Goal: Find specific page/section: Find specific page/section

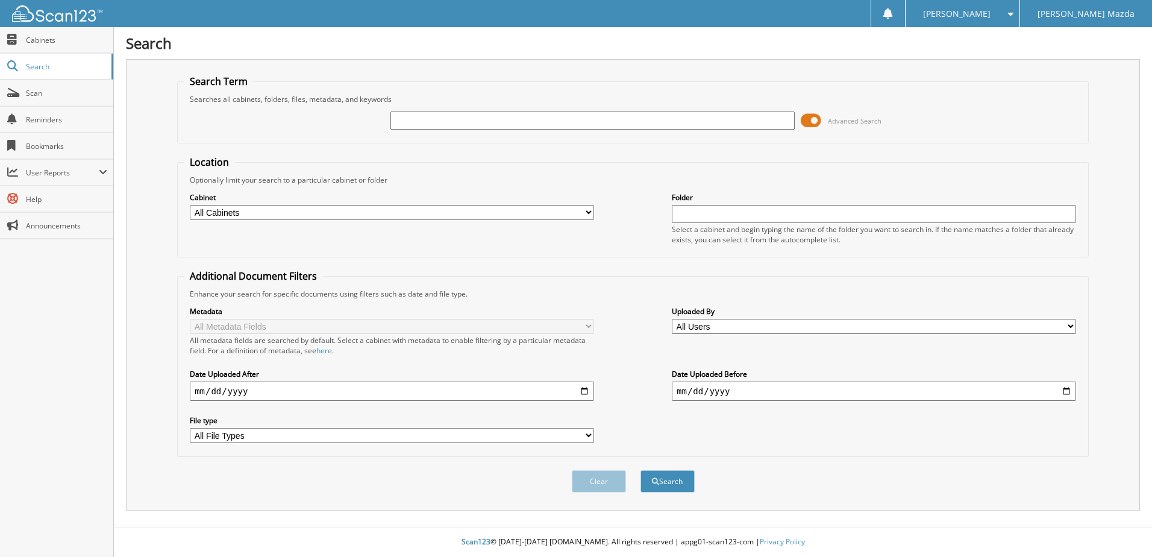
click at [633, 120] on input "text" at bounding box center [592, 120] width 404 height 18
paste input "[US_VEHICLE_IDENTIFICATION_NUMBER]"
type input "[US_VEHICLE_IDENTIFICATION_NUMBER]"
click at [658, 478] on span "submit" at bounding box center [655, 481] width 7 height 7
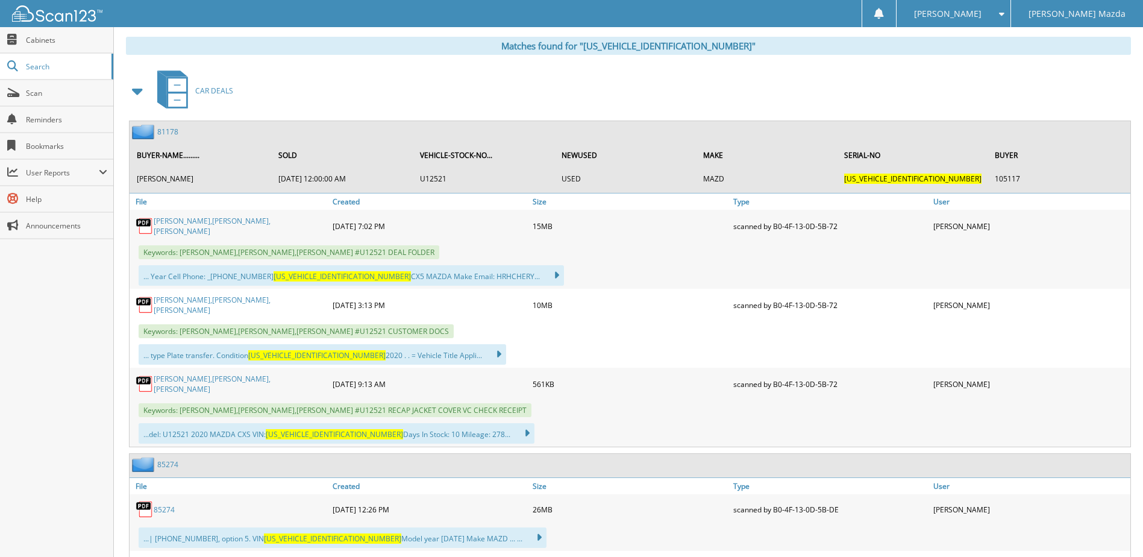
scroll to position [422, 0]
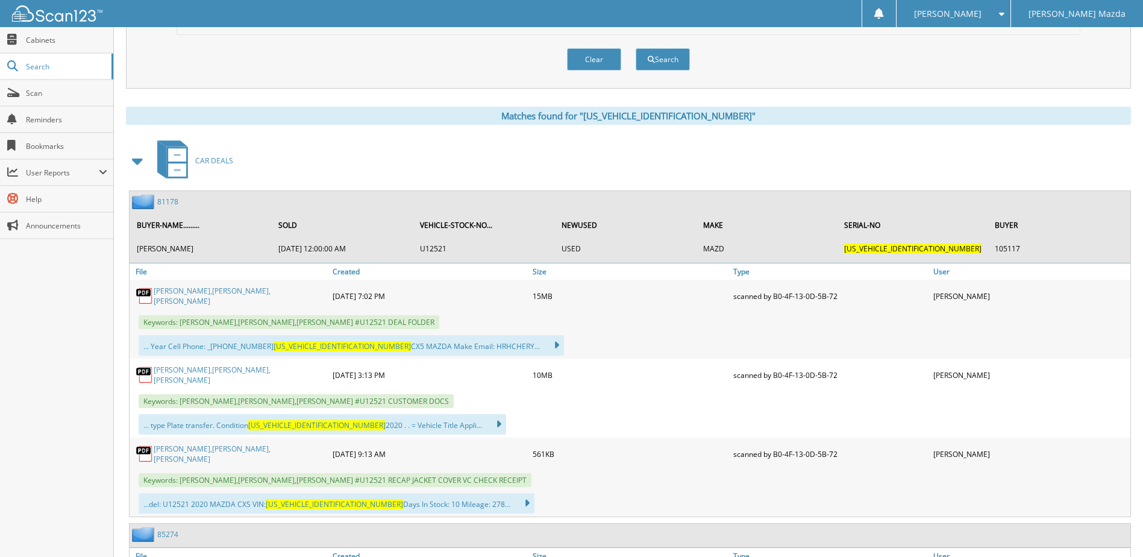
click at [140, 166] on span at bounding box center [138, 161] width 17 height 22
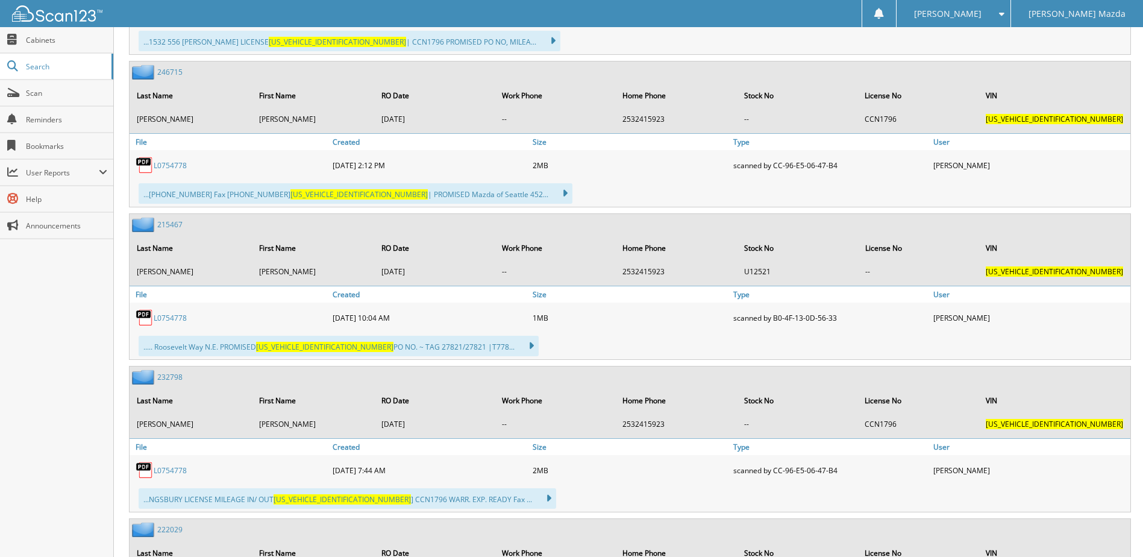
scroll to position [1507, 0]
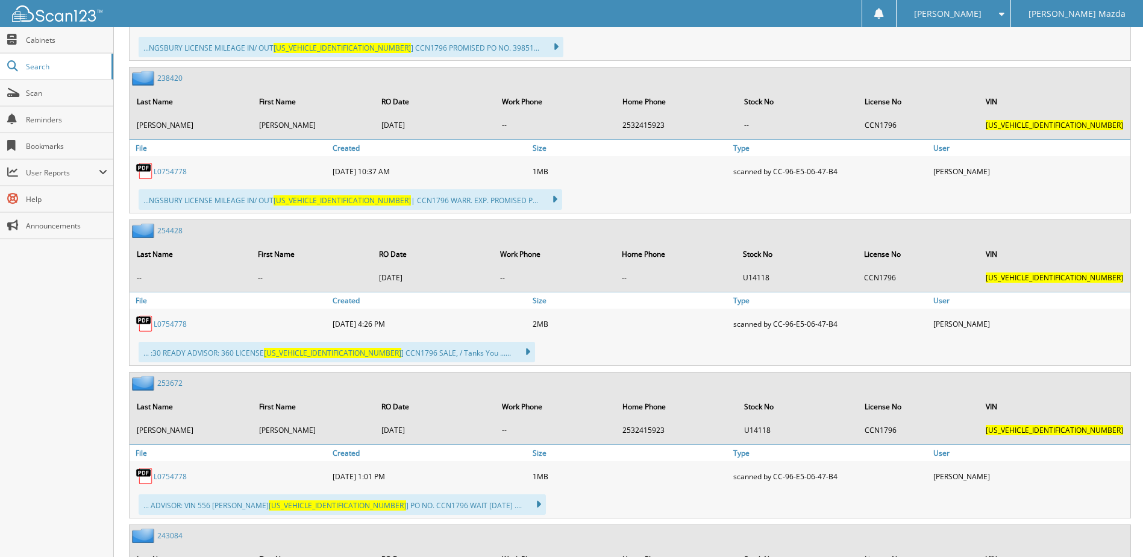
click at [170, 325] on link "L0754778" at bounding box center [170, 324] width 33 height 10
